Goal: Task Accomplishment & Management: Complete application form

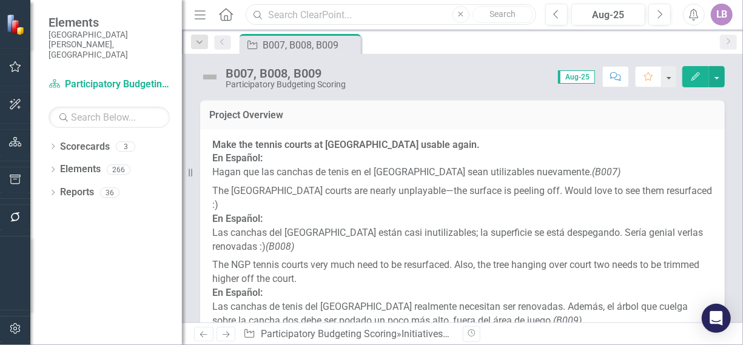
click at [353, 12] on input "text" at bounding box center [391, 14] width 290 height 21
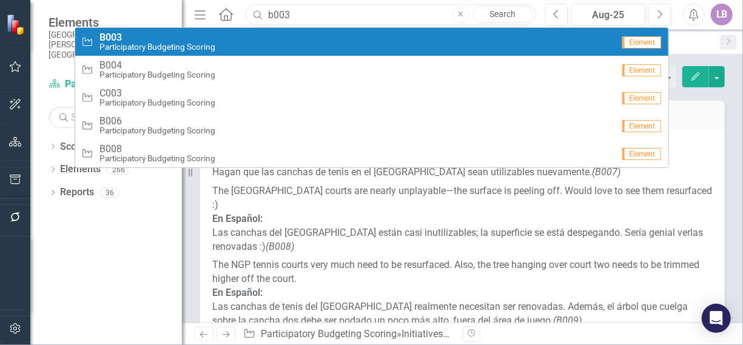
type input "b003"
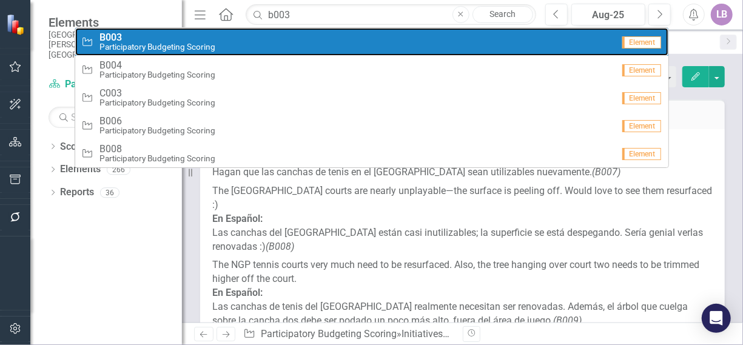
drag, startPoint x: 135, startPoint y: 33, endPoint x: 129, endPoint y: 33, distance: 6.1
click at [135, 33] on span "B003" at bounding box center [157, 37] width 116 height 11
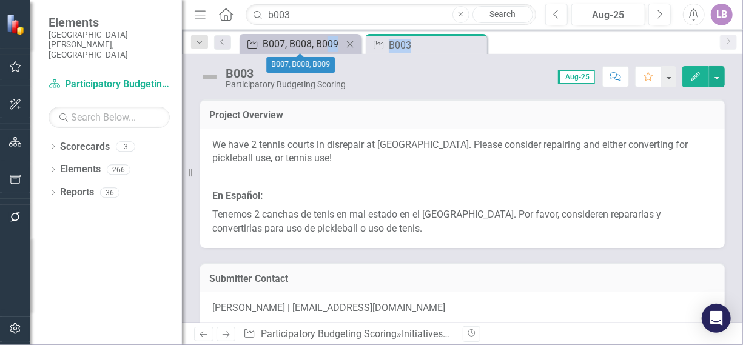
drag, startPoint x: 429, startPoint y: 42, endPoint x: 325, endPoint y: 40, distance: 104.4
click at [325, 40] on div "Initiative B007, B008, B009 Close Initiative B003 Pin Close" at bounding box center [475, 43] width 477 height 19
drag, startPoint x: 325, startPoint y: 40, endPoint x: 513, endPoint y: 44, distance: 188.1
click at [513, 44] on div "Initiative B007, B008, B009 Close Initiative B003 Pin Close" at bounding box center [475, 43] width 477 height 19
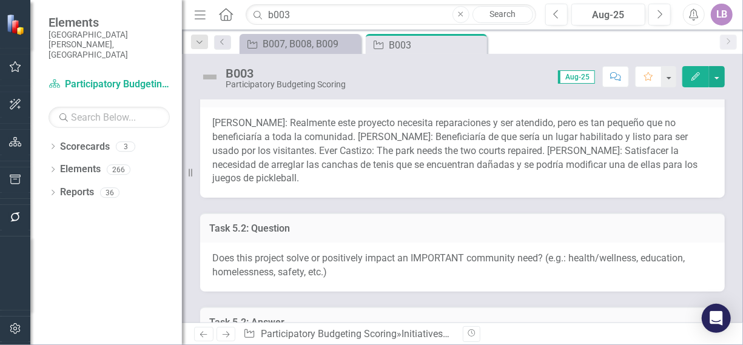
scroll to position [364, 0]
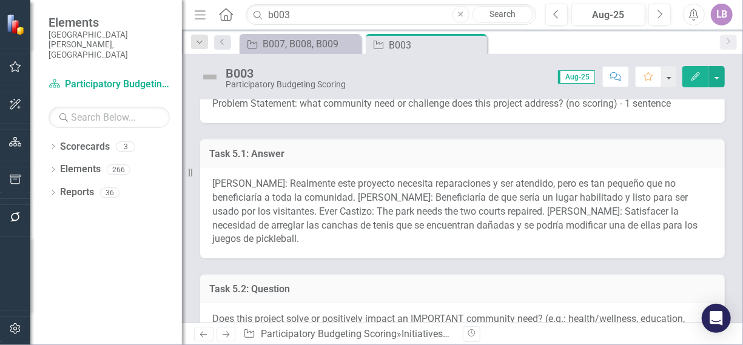
click at [295, 204] on div "Amanda Castizo: Realmente este proyecto necesita reparaciones y ser atendido, p…" at bounding box center [462, 213] width 525 height 90
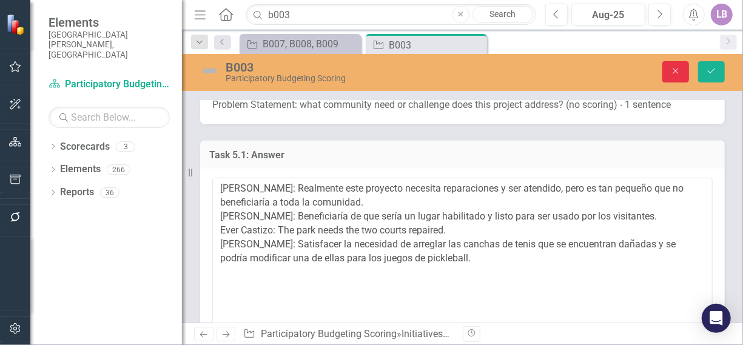
click at [677, 66] on button "Close" at bounding box center [675, 71] width 27 height 21
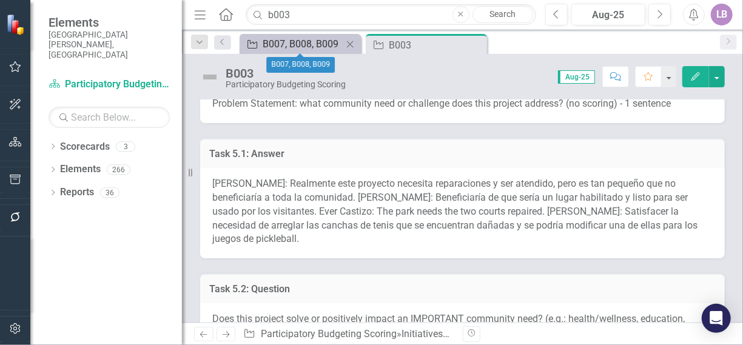
click at [306, 44] on div "B007, B008, B009" at bounding box center [303, 43] width 80 height 15
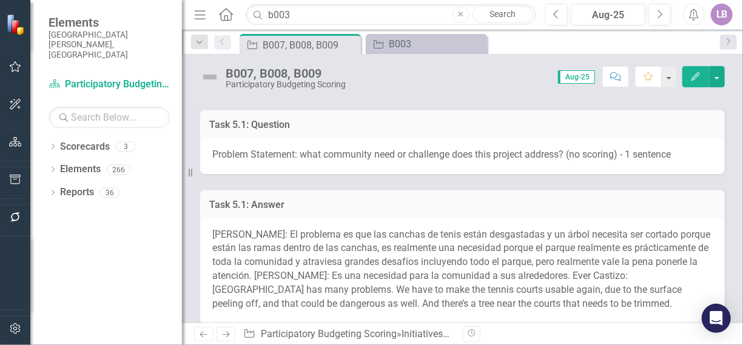
scroll to position [425, 0]
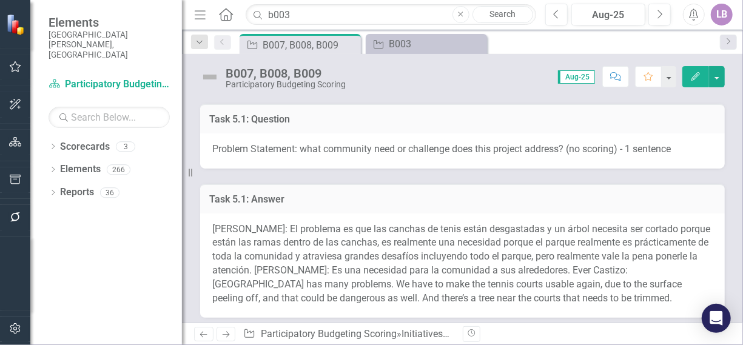
click at [314, 223] on span "Amanda Castizo: El problema es que las canchas de tenis están desgastadas y un …" at bounding box center [461, 263] width 498 height 81
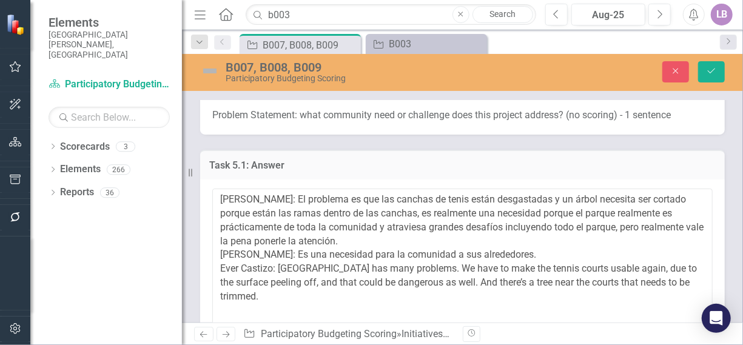
scroll to position [485, 0]
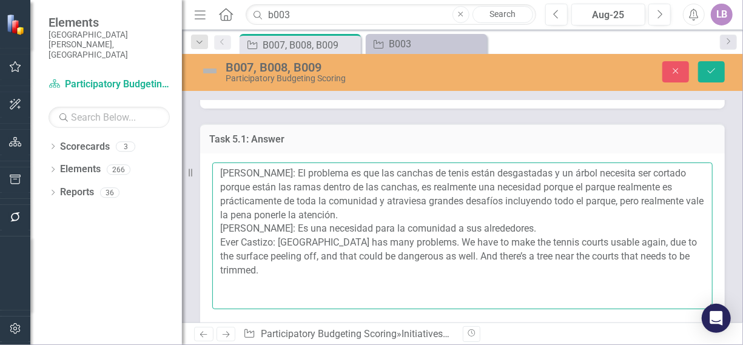
click at [291, 258] on textarea "Amanda Castizo: El problema es que las canchas de tenis están desgastadas y un …" at bounding box center [462, 236] width 500 height 147
click at [305, 272] on textarea "Amanda Castizo: El problema es que las canchas de tenis están desgastadas y un …" at bounding box center [462, 236] width 500 height 147
paste textarea "Este proyecto cubre las necesidades de reparar las canchas y es de mucho benefi…"
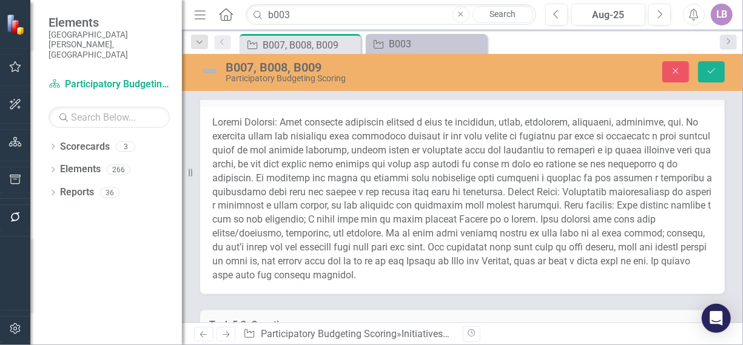
scroll to position [849, 0]
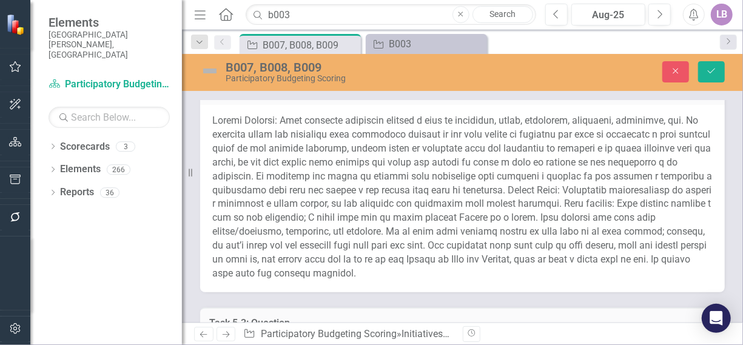
type textarea "Amanda Castizo: El problema es que las canchas de tenis están desgastadas y un …"
click at [342, 233] on span at bounding box center [462, 197] width 500 height 164
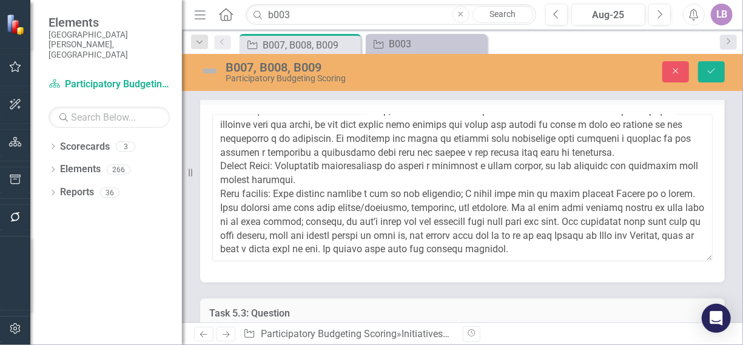
scroll to position [69, 0]
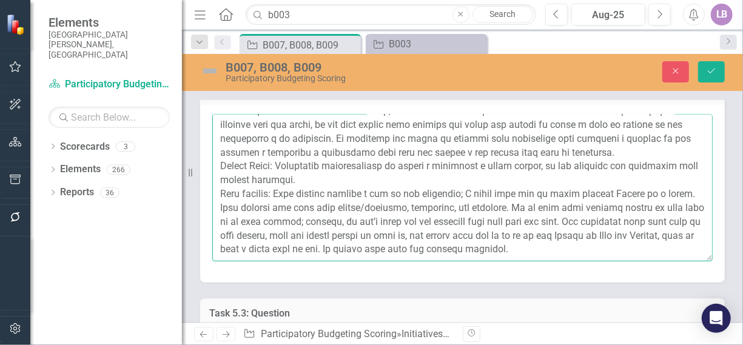
click at [616, 224] on textarea at bounding box center [462, 187] width 500 height 147
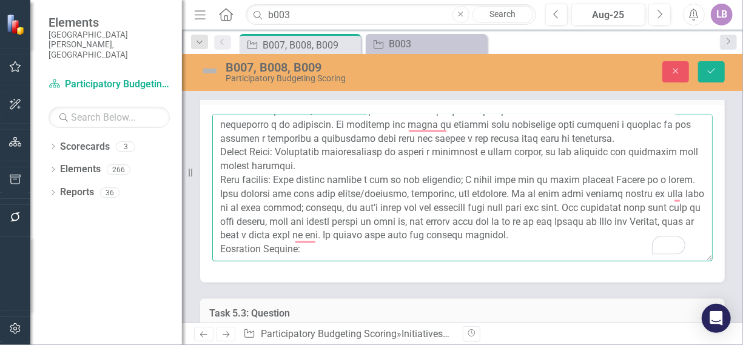
click at [317, 238] on textarea "To enrich screen reader interactions, please activate Accessibility in Grammarl…" at bounding box center [462, 187] width 500 height 147
paste textarea "Seria de alto impacto para las familias que les gusta disfrutar al aire libre y…"
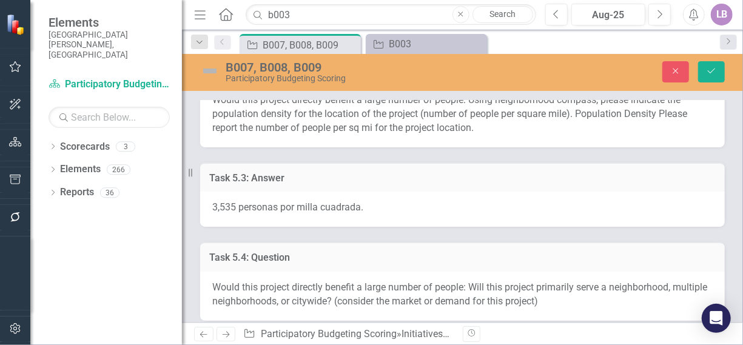
scroll to position [1031, 0]
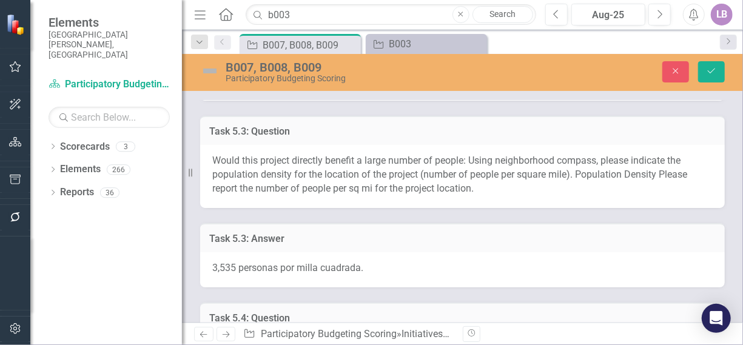
type textarea "Amanda Castizo: Este proyecto realmente impacta a toda la comunidad, salud, bie…"
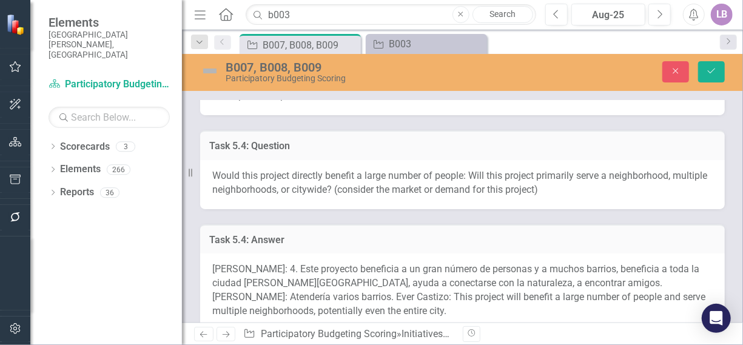
scroll to position [1213, 0]
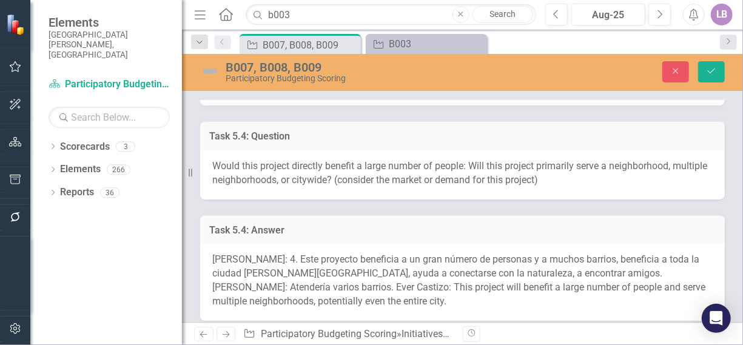
click at [360, 272] on span "Amanda Castizo: 4. Este proyecto beneficia a un gran número de personas y a muc…" at bounding box center [458, 280] width 493 height 53
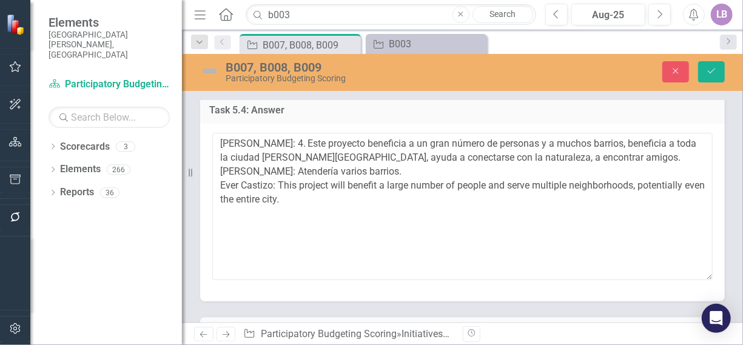
scroll to position [1335, 0]
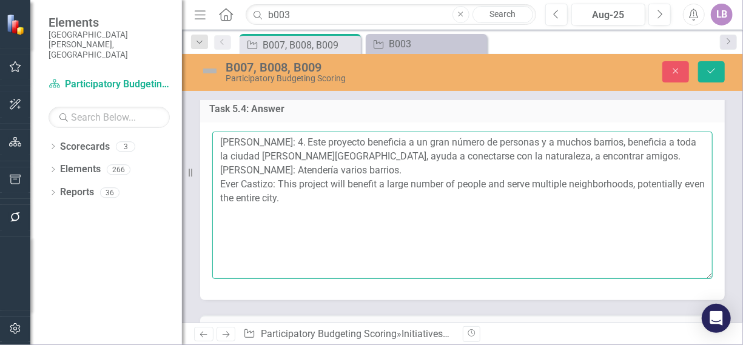
click at [325, 198] on textarea "Amanda Castizo: 4. Este proyecto beneficia a un gran número de personas y a muc…" at bounding box center [462, 205] width 500 height 147
paste textarea "El área del parque es muy fácil de localizar y mas comunidades de benefician de…"
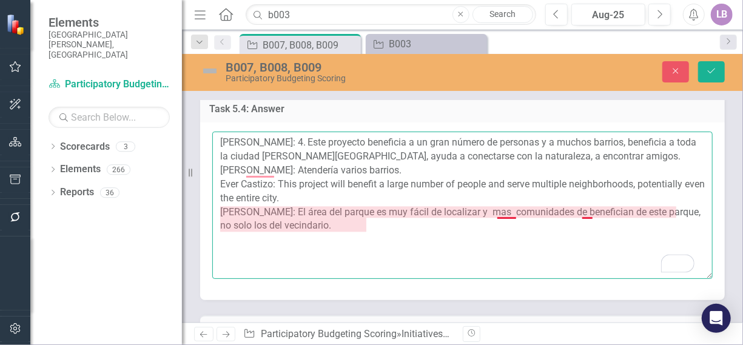
click at [512, 202] on textarea "Amanda Castizo: 4. Este proyecto beneficia a un gran número de personas y a muc…" at bounding box center [462, 205] width 500 height 147
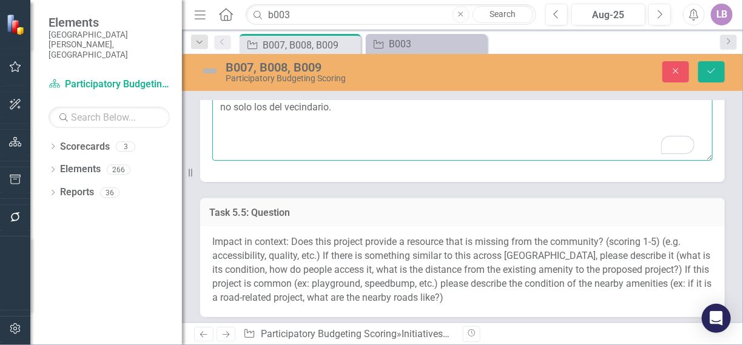
scroll to position [1517, 0]
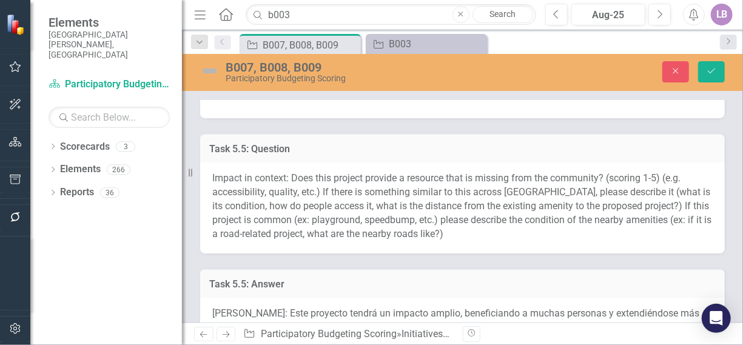
type textarea "Amanda Castizo: 4. Este proyecto beneficia a un gran número de personas y a muc…"
drag, startPoint x: 211, startPoint y: 162, endPoint x: 246, endPoint y: 172, distance: 36.5
click at [246, 172] on div "Impact in context: Does this project provide a resource that is missing from th…" at bounding box center [462, 208] width 525 height 90
click at [246, 172] on span "Impact in context: Does this project provide a resource that is missing from th…" at bounding box center [461, 205] width 499 height 67
click at [245, 174] on span "Impact in context: Does this project provide a resource that is missing from th…" at bounding box center [461, 205] width 499 height 67
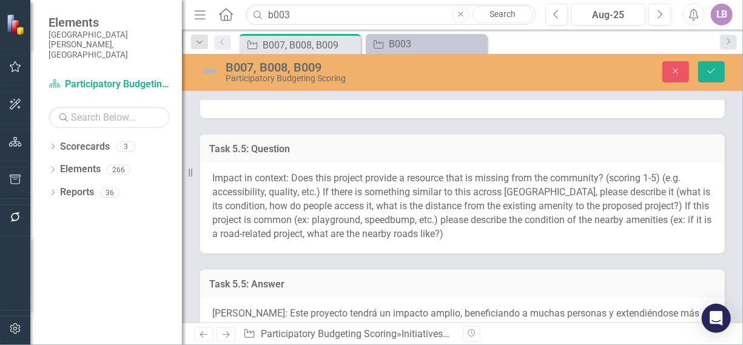
click at [245, 174] on span "Impact in context: Does this project provide a resource that is missing from th…" at bounding box center [461, 205] width 499 height 67
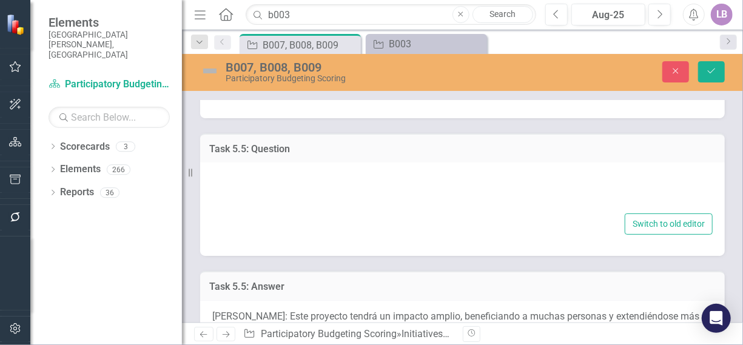
type textarea "Impact in context: Does this project provide a resource that is missing from th…"
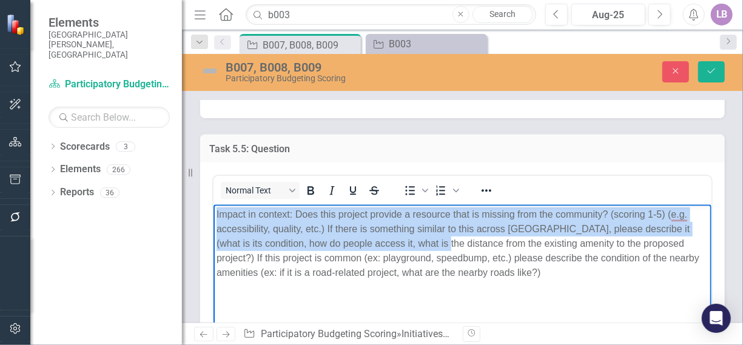
scroll to position [83, 0]
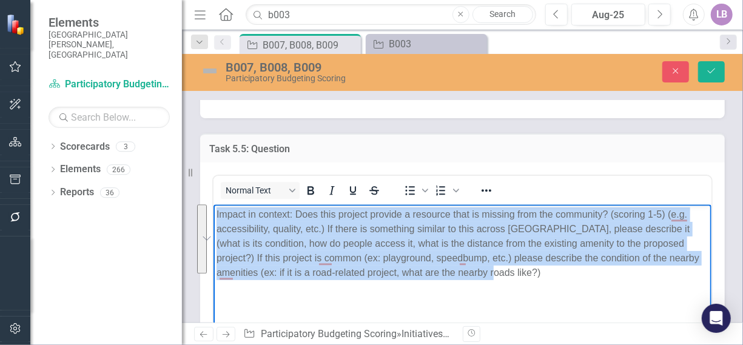
drag, startPoint x: 215, startPoint y: 212, endPoint x: 515, endPoint y: 274, distance: 306.6
click at [515, 274] on body "Impact in context: Does this project provide a resource that is missing from th…" at bounding box center [462, 295] width 498 height 182
copy p "Impact in context: Does this project provide a resource that is missing from th…"
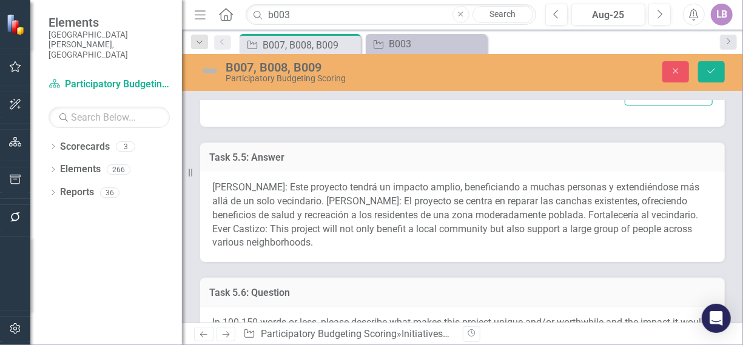
scroll to position [1881, 0]
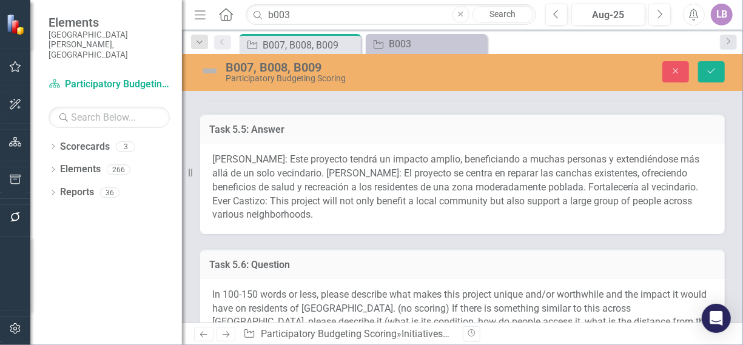
click at [294, 189] on span "Amanda Castizo: Este proyecto tendrá un impacto amplio, beneficiando a muchas p…" at bounding box center [455, 186] width 487 height 67
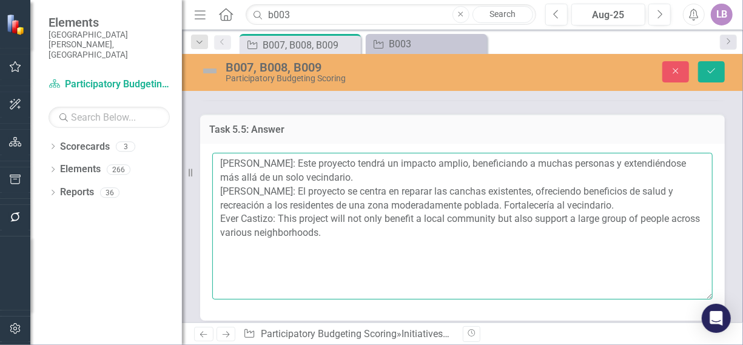
click at [372, 220] on textarea "Amanda Castizo: Este proyecto tendrá un impacto amplio, beneficiando a muchas p…" at bounding box center [462, 226] width 500 height 147
paste textarea "Sí, este proyecto cubre una necesidad importante en la comunidad, ya que las ca…"
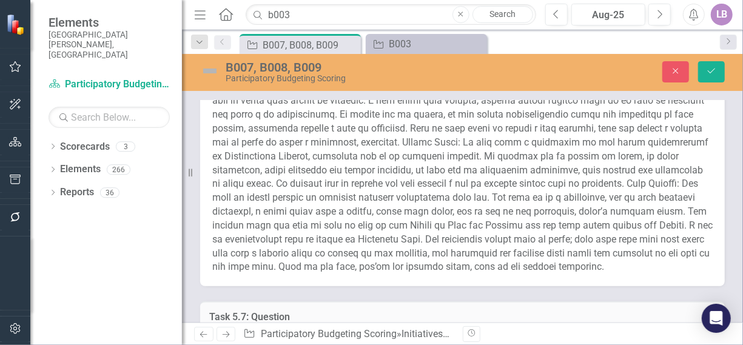
scroll to position [2366, 0]
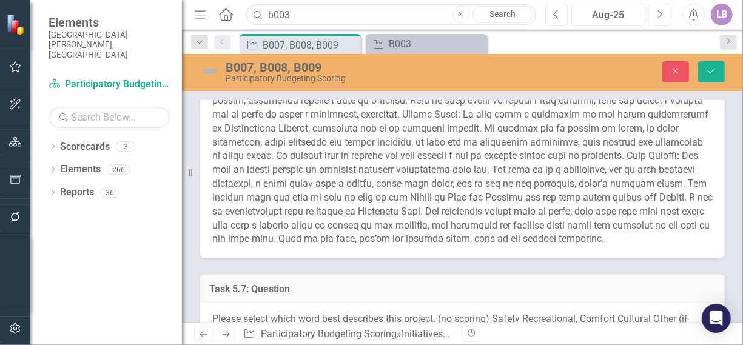
type textarea "[PERSON_NAME]: Este proyecto tendrá un impacto amplio, beneficiando a muchas pe…"
click at [457, 237] on div at bounding box center [462, 137] width 525 height 243
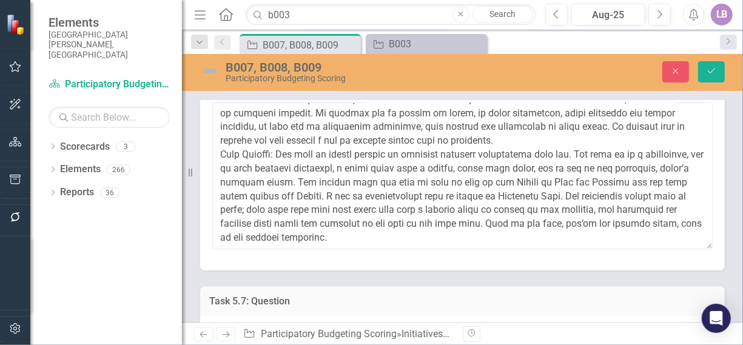
scroll to position [2305, 0]
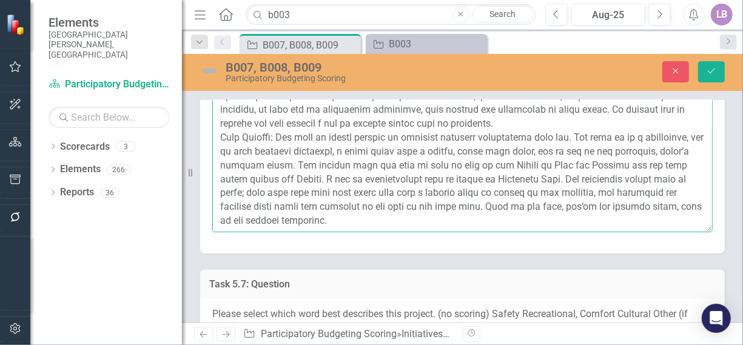
click at [484, 195] on textarea at bounding box center [462, 159] width 500 height 147
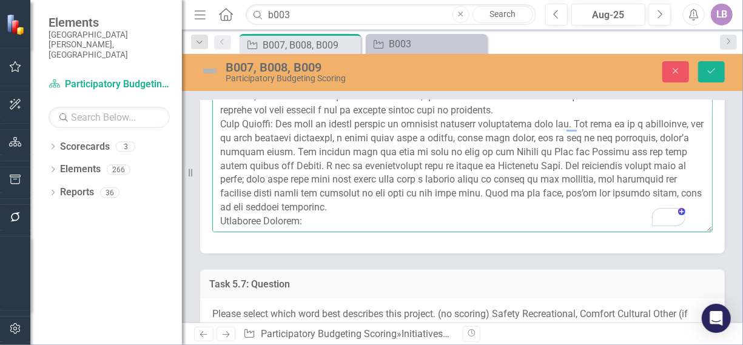
click at [326, 210] on textarea "To enrich screen reader interactions, please activate Accessibility in Grammarl…" at bounding box center [462, 159] width 500 height 147
paste textarea "Este proyecto es fiable y toda la ciudad se podría beneficiar de las diferentes…"
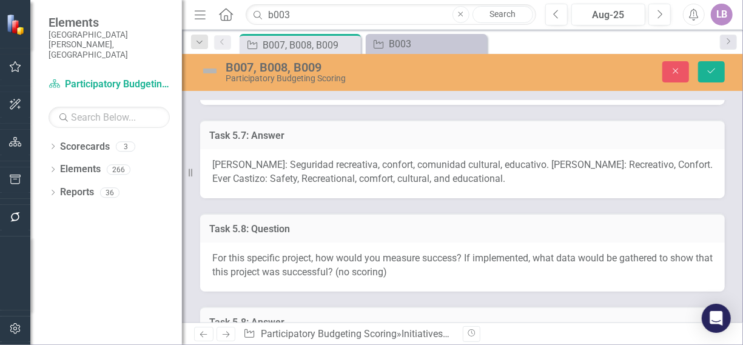
type textarea "Amanda Castizo: Me parece que este parque lo hace unico y valioso porque esta c…"
click at [340, 159] on span "Amanda Castizo: Seguridad recreativa, confort, comunidad cultural, educativo. O…" at bounding box center [462, 171] width 500 height 25
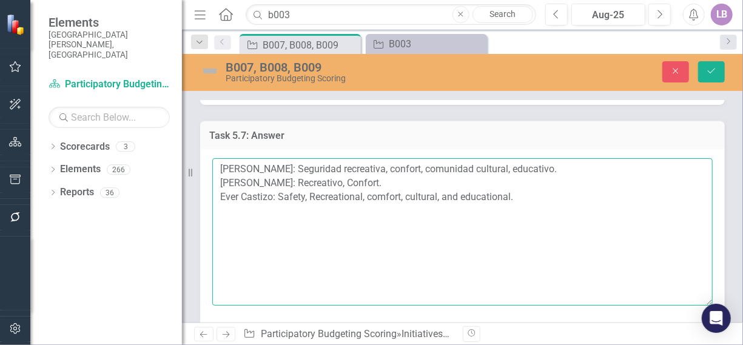
drag, startPoint x: 518, startPoint y: 181, endPoint x: 522, endPoint y: 189, distance: 8.1
click at [519, 181] on textarea "Amanda Castizo: Seguridad recreativa, confort, comunidad cultural, educativo. O…" at bounding box center [462, 231] width 500 height 147
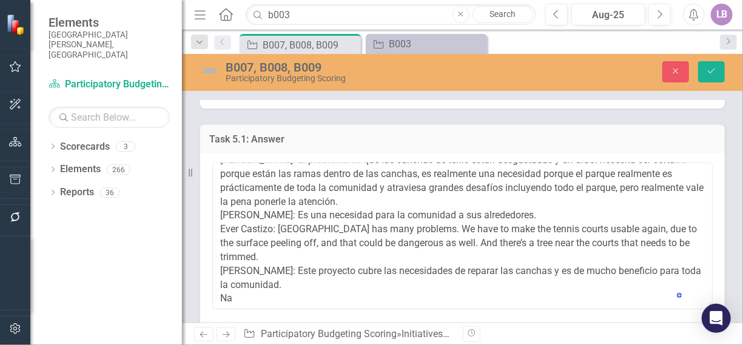
scroll to position [13, 0]
click at [297, 279] on textarea "[PERSON_NAME]: El problema es que las canchas de tenis están desgastadas y un á…" at bounding box center [462, 236] width 500 height 147
click at [314, 291] on textarea "[PERSON_NAME]: El problema es que las canchas de tenis están desgastadas y un á…" at bounding box center [462, 236] width 500 height 147
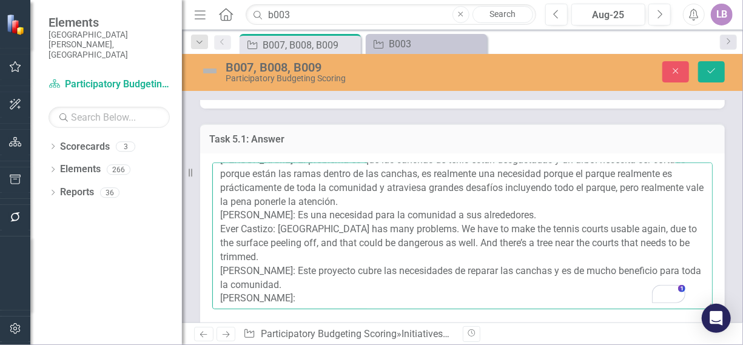
drag, startPoint x: 335, startPoint y: 283, endPoint x: 325, endPoint y: 283, distance: 9.7
click at [335, 283] on textarea "Amanda Castizo: El problema es que las canchas de tenis están desgastadas y un …" at bounding box center [462, 236] width 500 height 147
paste textarea "Este proyecto requiere de una habilitacion de las canchas y la poda de la copa …"
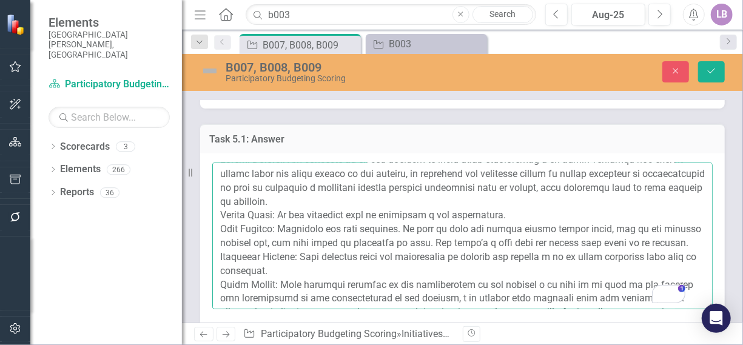
scroll to position [64, 0]
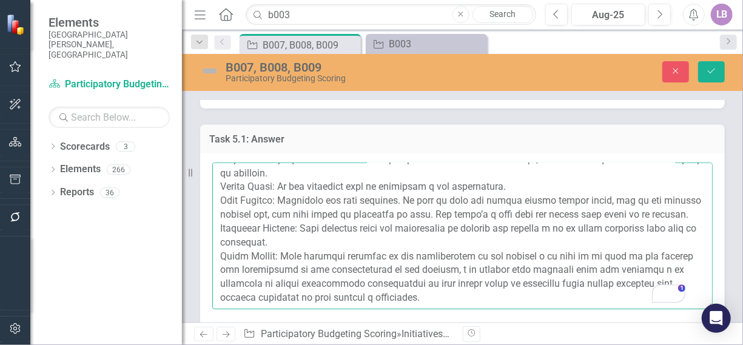
click at [489, 275] on textarea "To enrich screen reader interactions, please activate Accessibility in Grammarl…" at bounding box center [462, 236] width 500 height 147
click at [522, 262] on textarea "To enrich screen reader interactions, please activate Accessibility in Grammarl…" at bounding box center [462, 236] width 500 height 147
click at [540, 269] on textarea "To enrich screen reader interactions, please activate Accessibility in Grammarl…" at bounding box center [462, 236] width 500 height 147
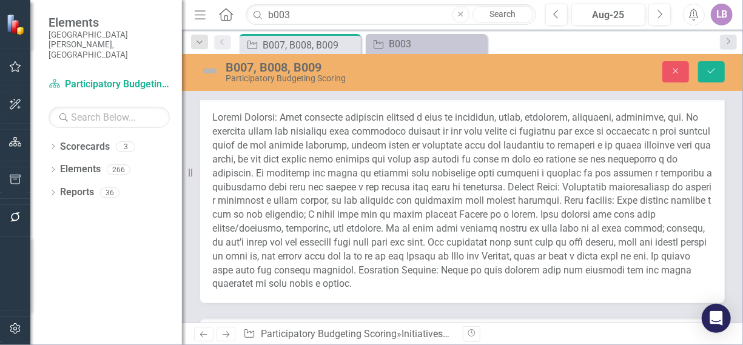
scroll to position [910, 0]
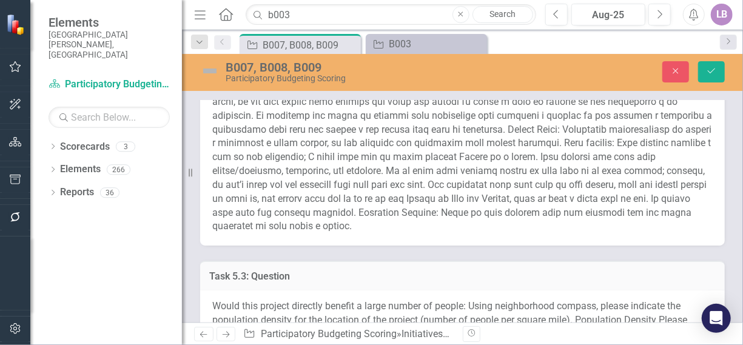
type textarea "Amanda Castizo: El problema es que las canchas de tenis están desgastadas y un …"
click at [340, 181] on span at bounding box center [462, 143] width 500 height 178
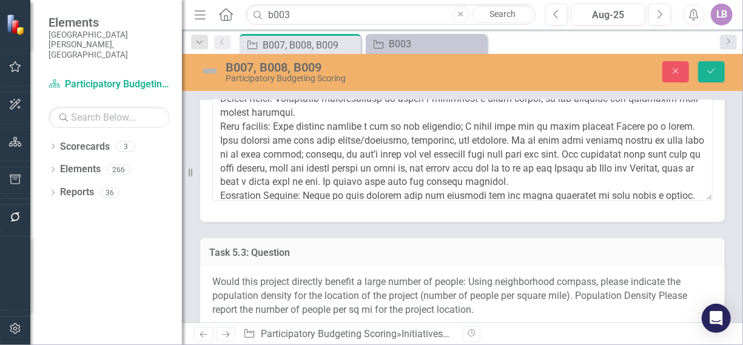
scroll to position [83, 0]
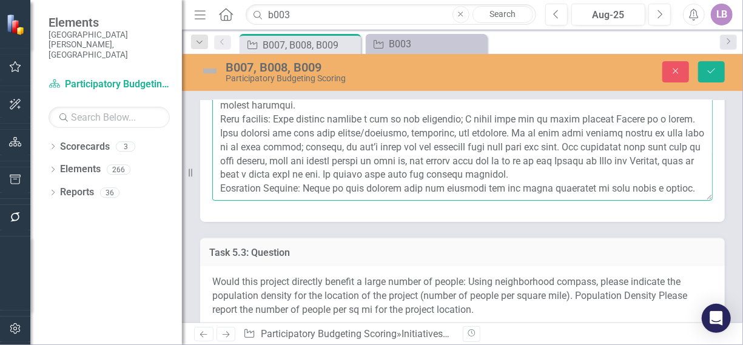
click at [667, 162] on textarea at bounding box center [462, 126] width 500 height 147
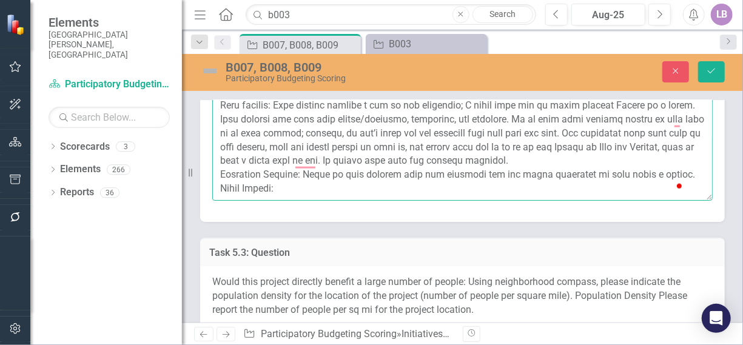
click at [325, 179] on textarea "To enrich screen reader interactions, please activate Accessibility in Grammarl…" at bounding box center [462, 126] width 500 height 147
paste textarea "Impacta de manera que resolveria la necesidad de la demanda; si se logra realiz…"
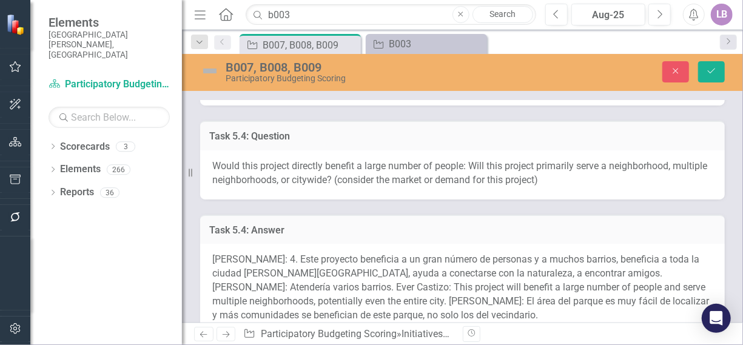
type textarea "Amanda Castizo: Este proyecto realmente impacta a toda la comunidad, salud, bie…"
click at [363, 261] on span "Amanda Castizo: 4. Este proyecto beneficia a un gran número de personas y a muc…" at bounding box center [460, 287] width 497 height 67
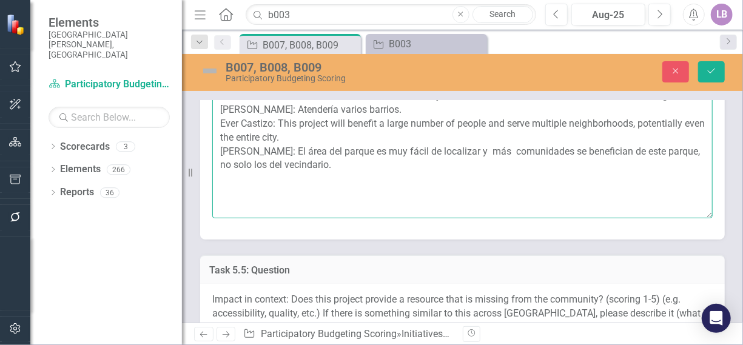
click at [380, 155] on textarea "Amanda Castizo: 4. Este proyecto beneficia a un gran número de personas y a muc…" at bounding box center [462, 144] width 500 height 147
click at [293, 164] on textarea "Amanda Castizo: 4. Este proyecto beneficia a un gran número de personas y a muc…" at bounding box center [462, 144] width 500 height 147
paste textarea "Yo pienso que si puede tener un buen alcance, por que su ubicacion esta mas exp…"
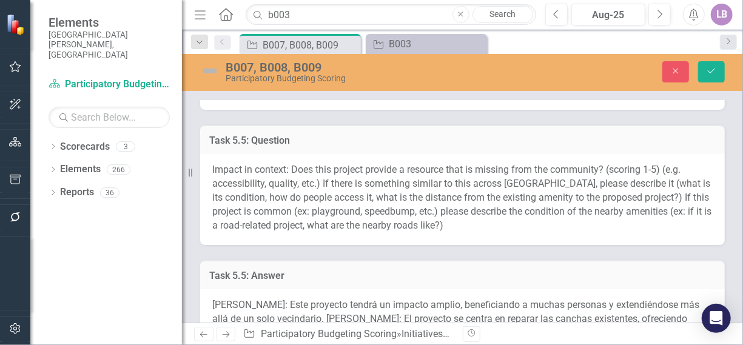
scroll to position [1586, 0]
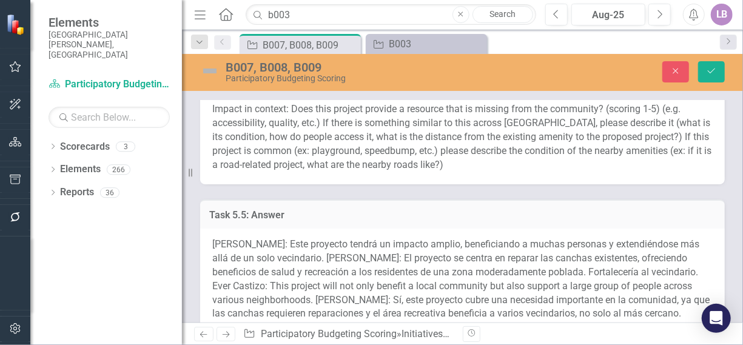
type textarea "[PERSON_NAME]: 4. Este proyecto beneficia a un gran número de personas y a much…"
click at [303, 140] on p "Impact in context: Does this project provide a resource that is missing from th…" at bounding box center [462, 137] width 500 height 69
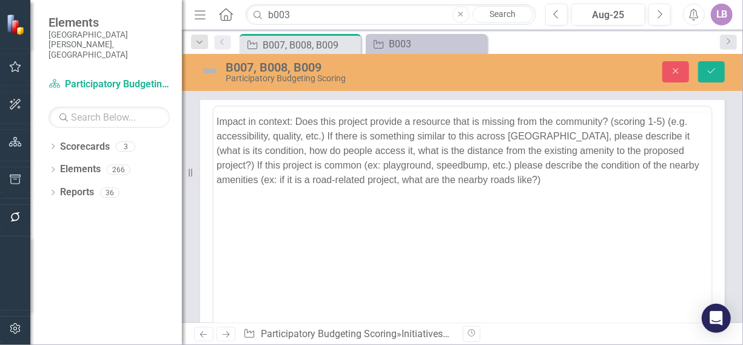
scroll to position [0, 0]
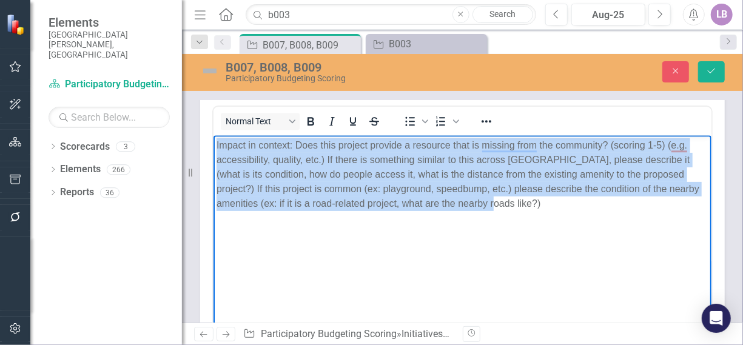
drag, startPoint x: 511, startPoint y: 212, endPoint x: 372, endPoint y: 259, distance: 147.1
click at [213, 140] on html "Impact in context: Does this project provide a resource that is missing from th…" at bounding box center [462, 226] width 498 height 182
copy p "Impact in context: Does this project provide a resource that is missing from th…"
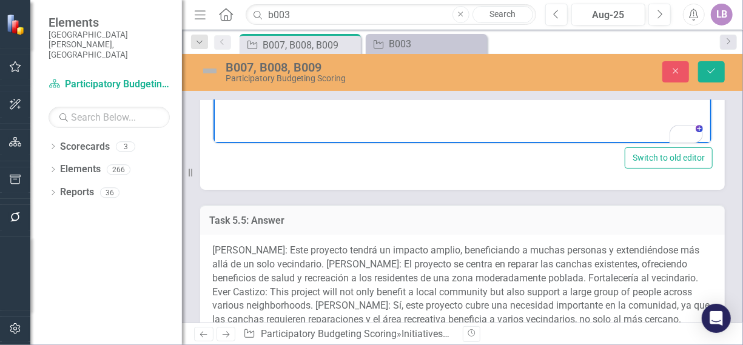
scroll to position [1828, 0]
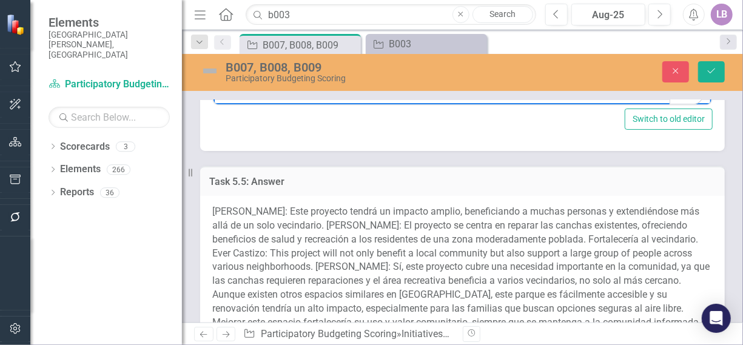
click at [390, 235] on span "[PERSON_NAME]: Este proyecto tendrá un impacto amplio, beneficiando a muchas pe…" at bounding box center [460, 274] width 497 height 136
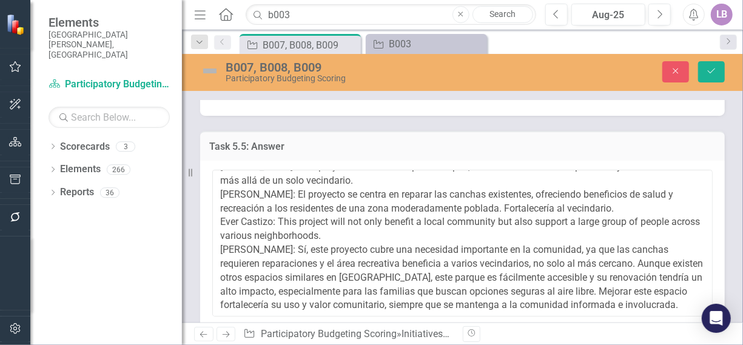
scroll to position [1889, 0]
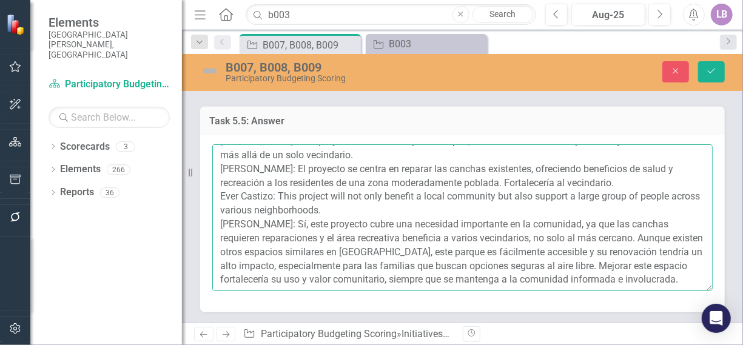
click at [314, 269] on textarea "[PERSON_NAME]: Este proyecto tendrá un impacto amplio, beneficiando a muchas pe…" at bounding box center [462, 217] width 500 height 147
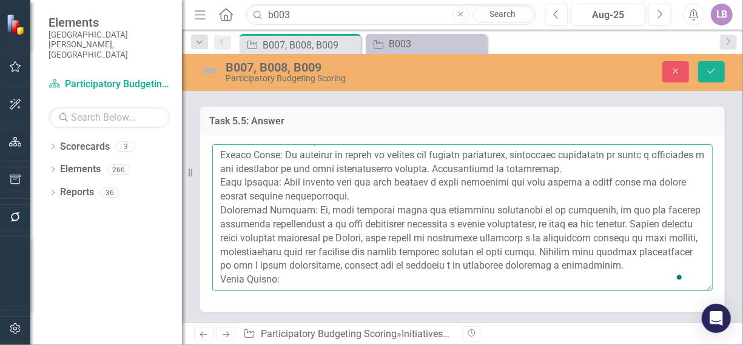
paste textarea "Sí, este proyecto cubre una necesidad clara en la comunidad. Aunque existen otr…"
type textarea "Loremi Dolorsi: Amet consecte adipis el seddoei tempor, incididuntut l etdolo m…"
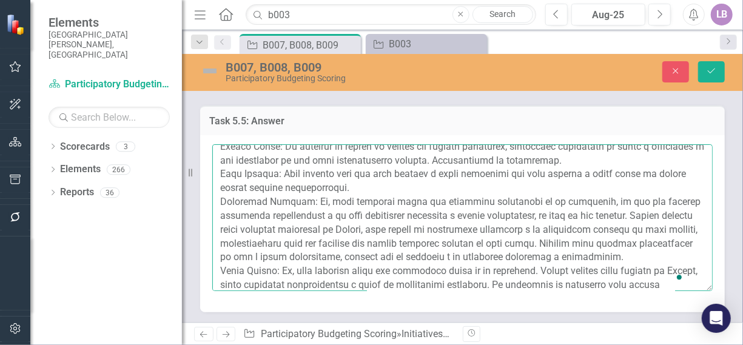
scroll to position [78, 0]
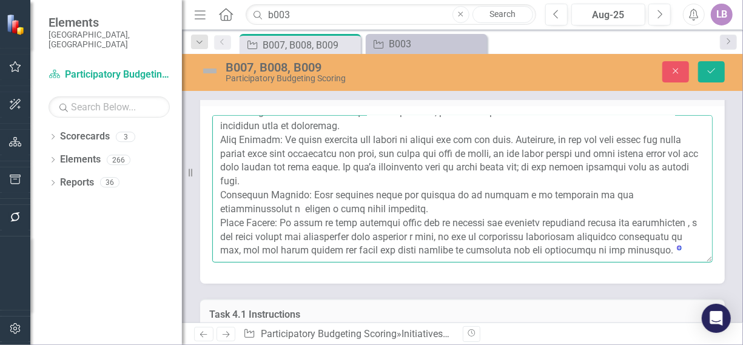
scroll to position [138, 0]
type textarea "Loremi Dolorsi: Amet co ad elits doeius te incididun utl etdol ma al e adminim …"
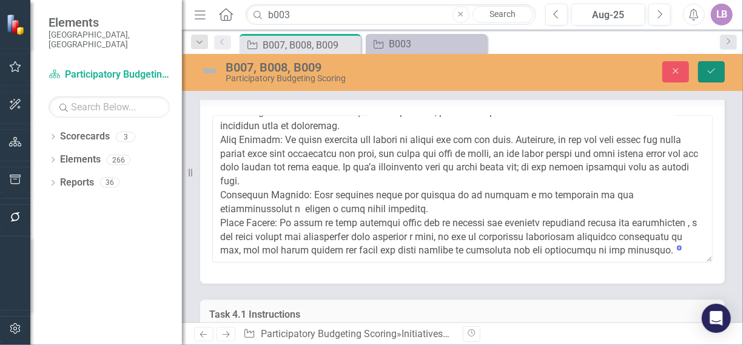
click at [713, 66] on button "Save" at bounding box center [711, 71] width 27 height 21
